Goal: Information Seeking & Learning: Learn about a topic

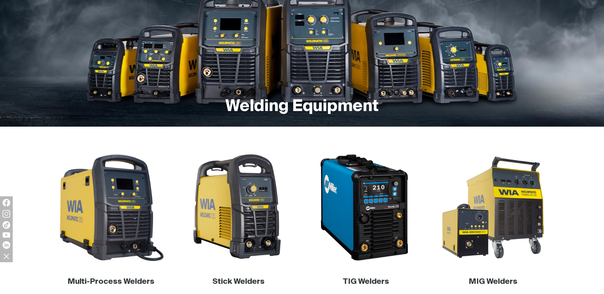
scroll to position [95, 0]
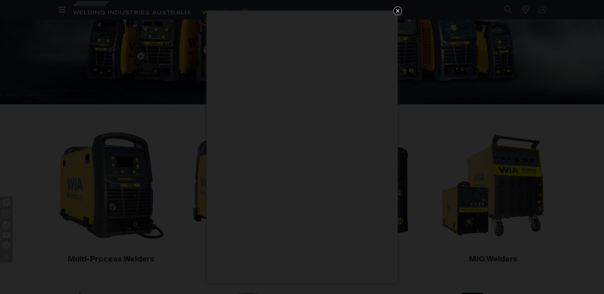
click at [396, 10] on icon "Get 5 WIA Welding Guides Free!" at bounding box center [397, 11] width 4 height 4
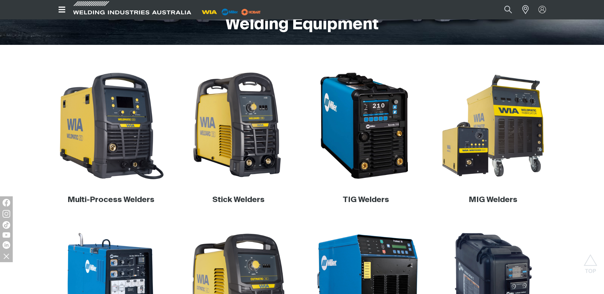
scroll to position [135, 0]
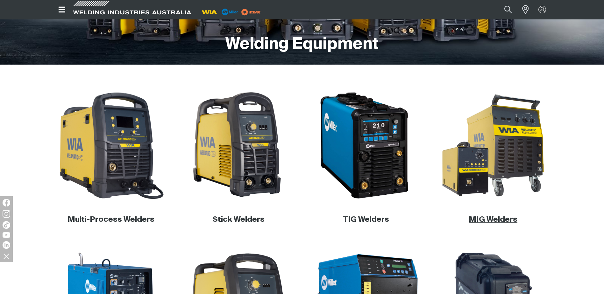
click at [507, 217] on link "MIG Welders" at bounding box center [492, 220] width 49 height 8
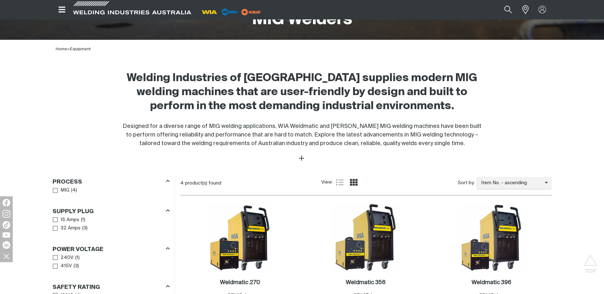
scroll to position [159, 0]
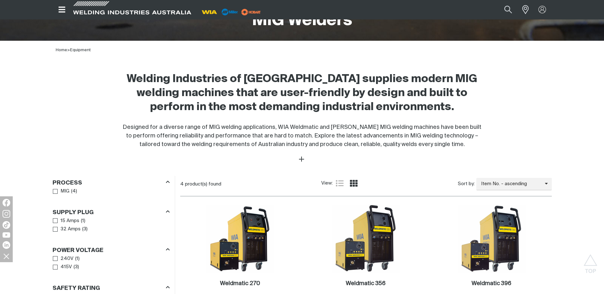
click at [246, 11] on img at bounding box center [250, 12] width 23 height 10
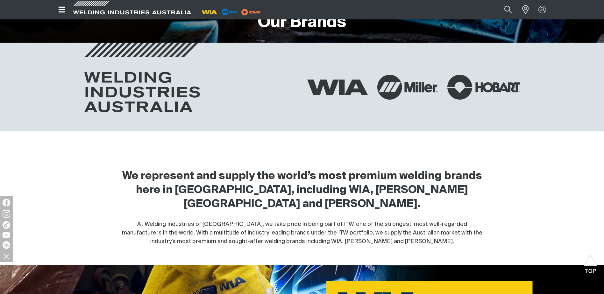
scroll to position [157, 0]
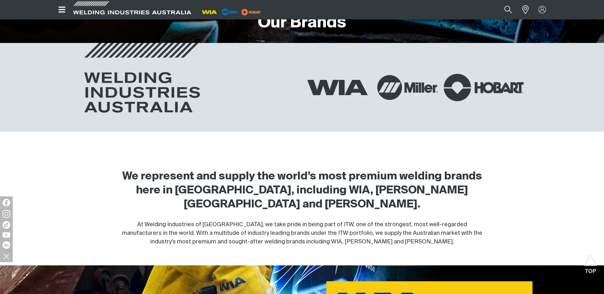
click at [475, 84] on img at bounding box center [483, 87] width 80 height 27
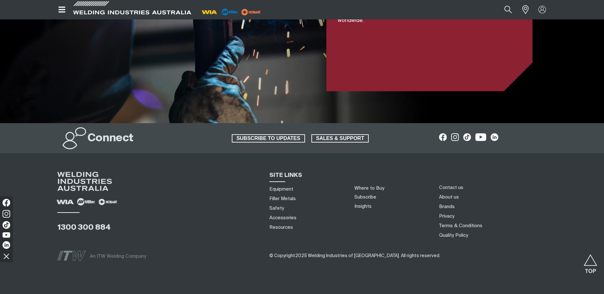
scroll to position [1510, 0]
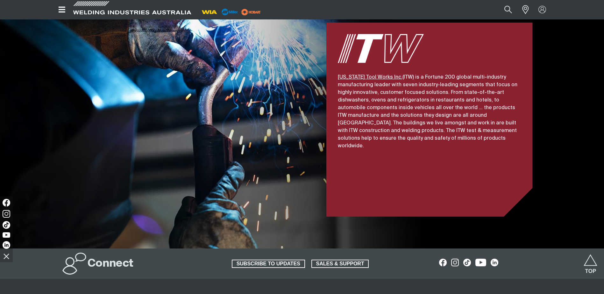
click at [62, 9] on icon "Open top menu" at bounding box center [61, 10] width 9 height 8
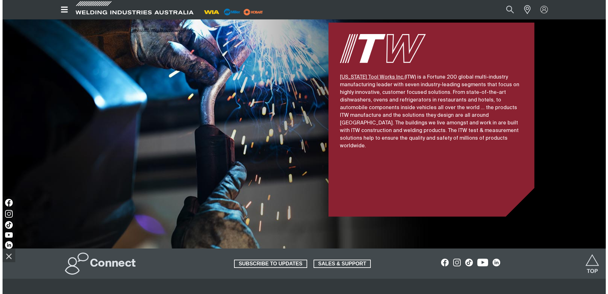
scroll to position [1382, 0]
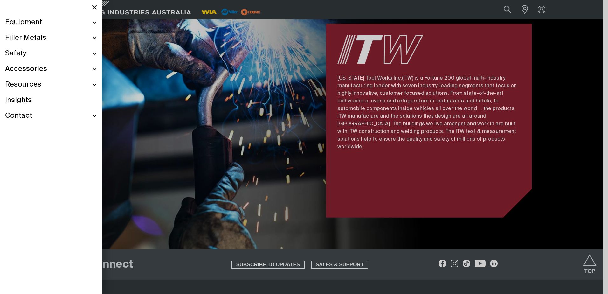
click at [94, 22] on div "Equipment" at bounding box center [51, 23] width 92 height 16
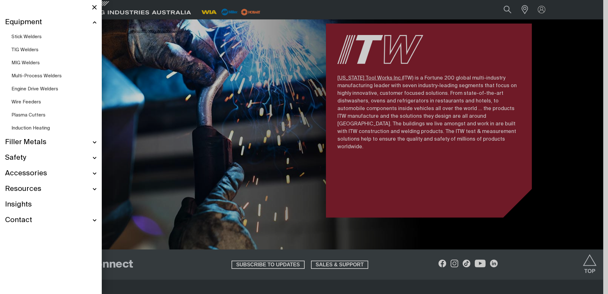
scroll to position [1358, 0]
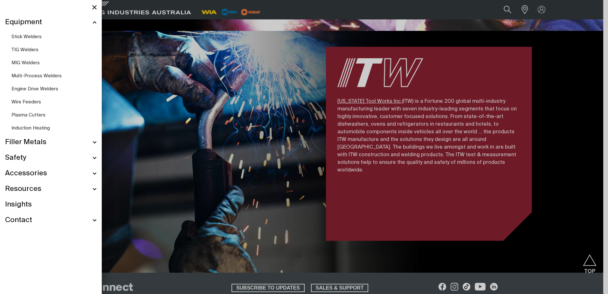
click at [31, 61] on span "MIG Welders" at bounding box center [25, 62] width 28 height 5
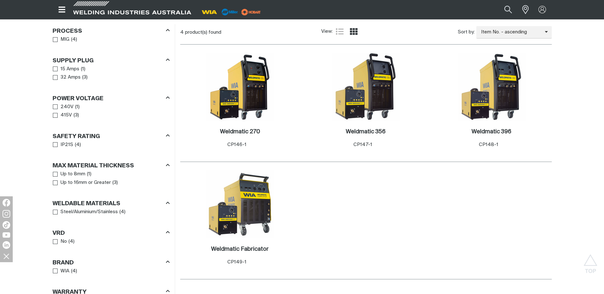
scroll to position [286, 0]
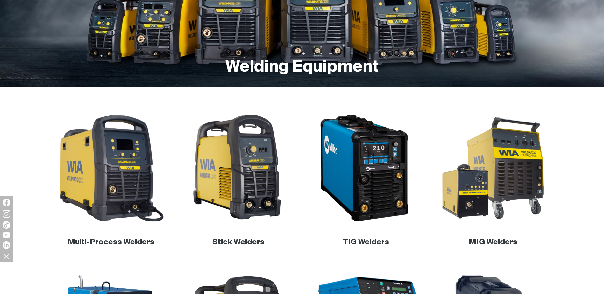
scroll to position [135, 0]
